Goal: Information Seeking & Learning: Learn about a topic

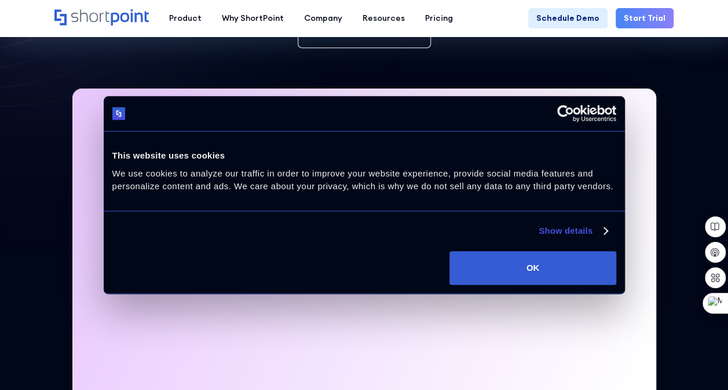
scroll to position [232, 0]
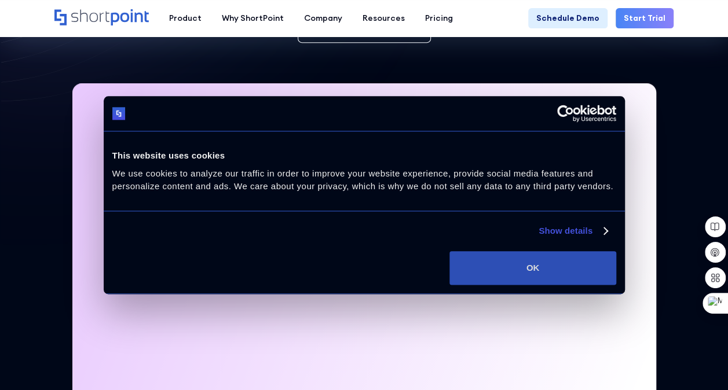
click at [568, 272] on button "OK" at bounding box center [533, 268] width 166 height 34
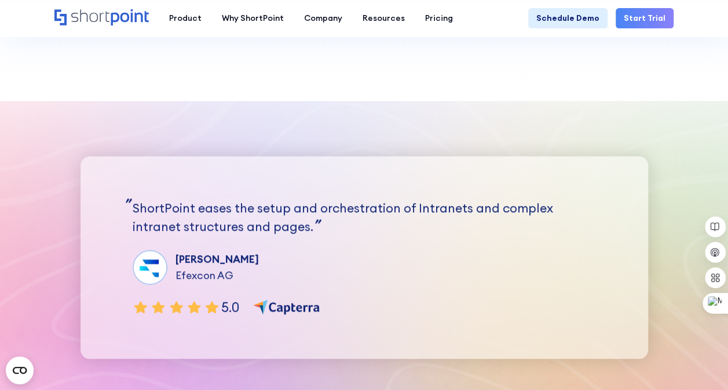
scroll to position [2545, 0]
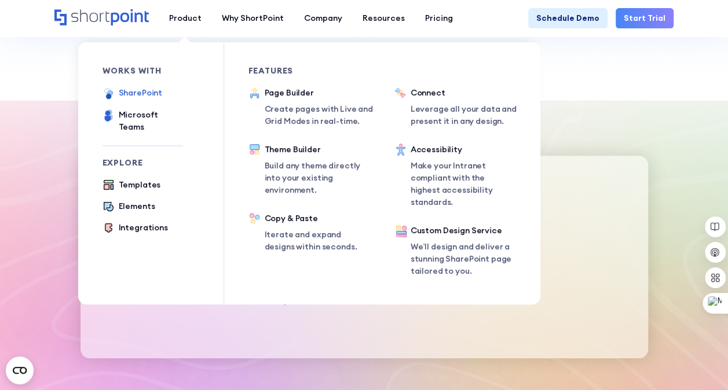
click at [148, 94] on div "SharePoint" at bounding box center [141, 93] width 44 height 12
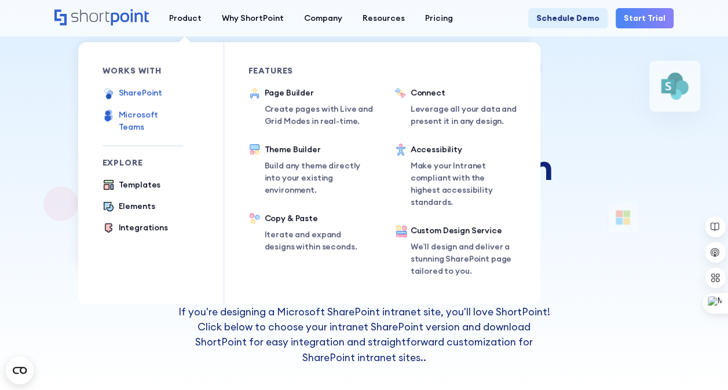
click at [146, 115] on div "Microsoft Teams" at bounding box center [151, 121] width 64 height 24
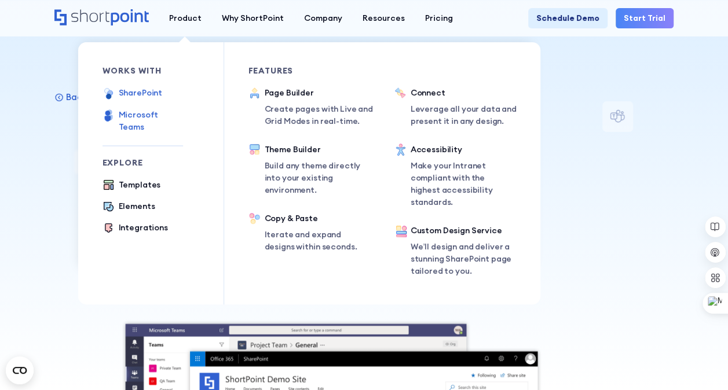
click at [144, 91] on div "SharePoint" at bounding box center [141, 93] width 44 height 12
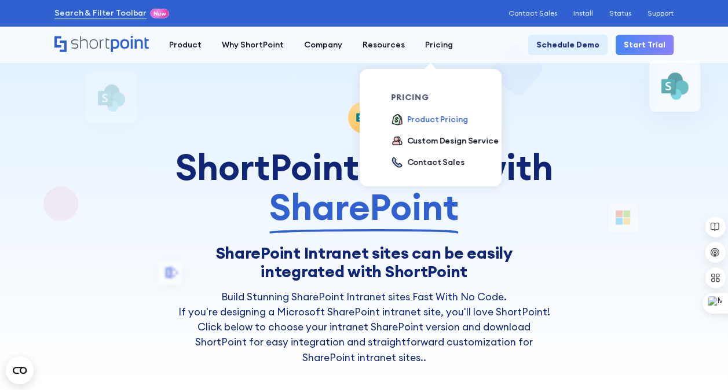
click at [430, 121] on div "Product Pricing" at bounding box center [437, 120] width 61 height 12
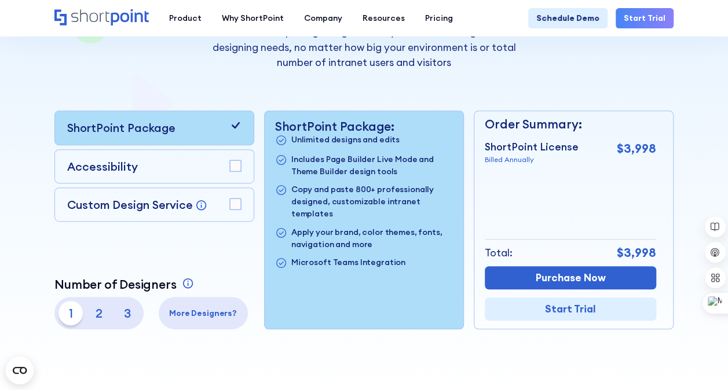
scroll to position [243, 0]
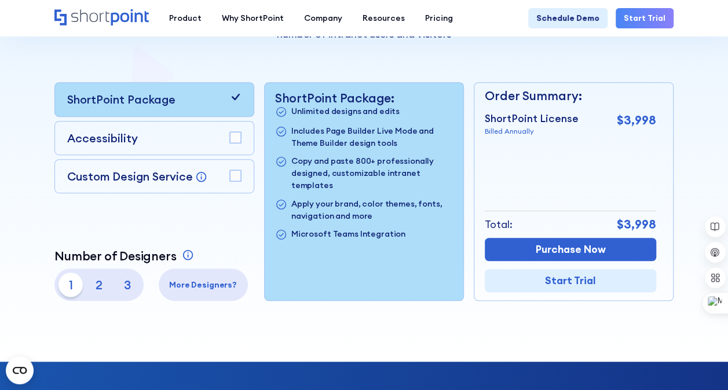
click at [232, 136] on rect at bounding box center [235, 137] width 11 height 11
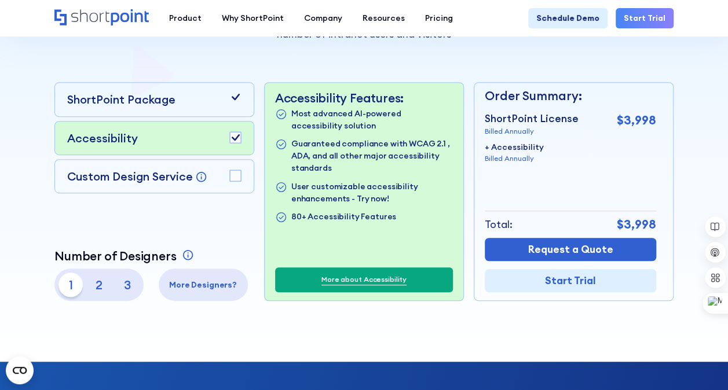
click at [239, 176] on rect at bounding box center [235, 175] width 11 height 11
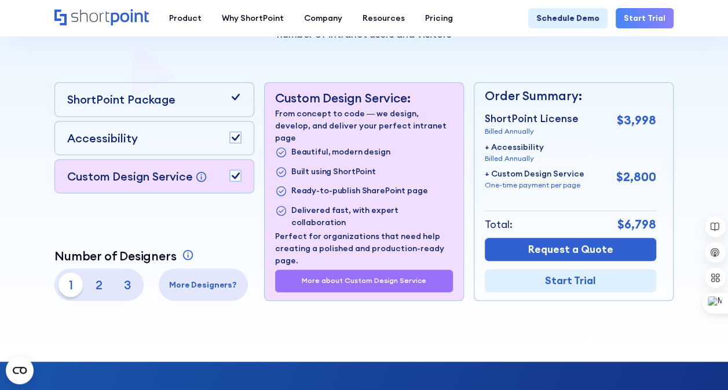
click at [239, 175] on rect at bounding box center [235, 175] width 11 height 11
click at [238, 137] on rect at bounding box center [235, 137] width 11 height 11
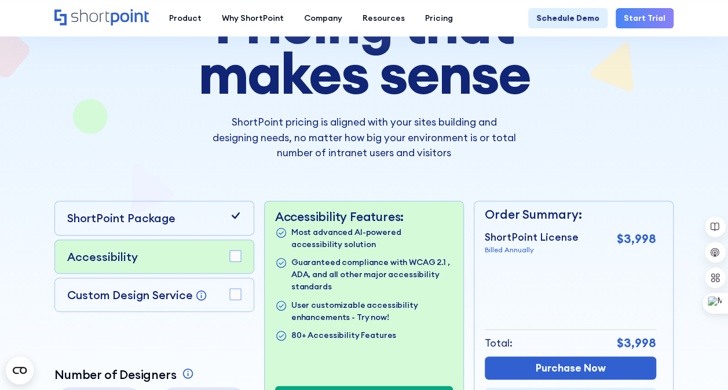
scroll to position [0, 0]
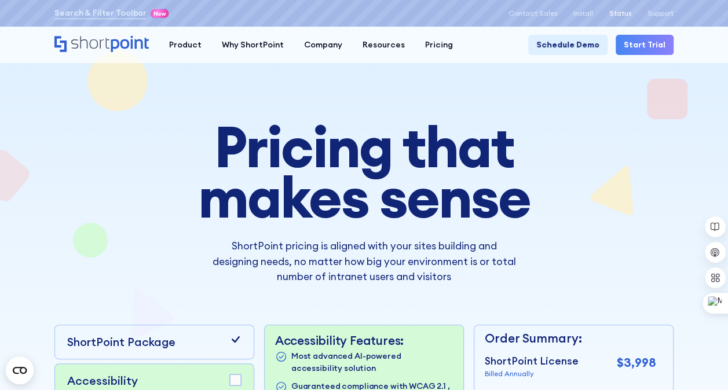
click at [616, 13] on p "Status" at bounding box center [620, 13] width 22 height 8
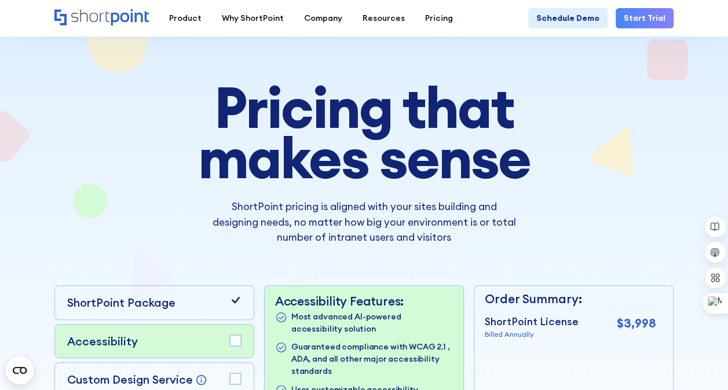
scroll to position [34, 0]
